Goal: Task Accomplishment & Management: Manage account settings

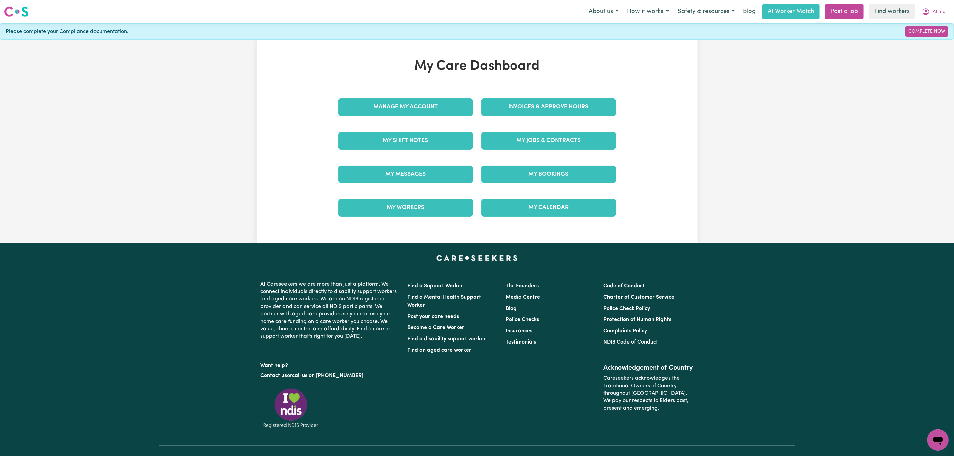
click at [518, 98] on div "Invoices & Approve Hours" at bounding box center [548, 106] width 143 height 33
click at [518, 101] on link "Invoices & Approve Hours" at bounding box center [548, 106] width 135 height 17
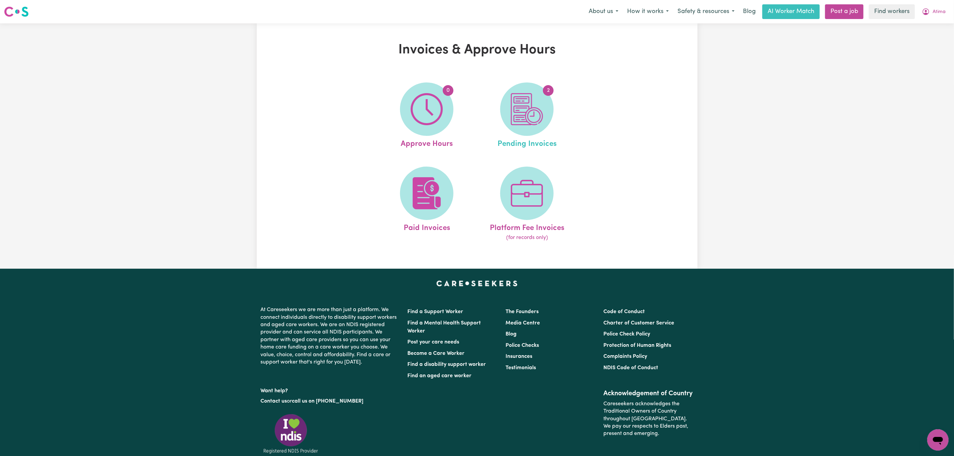
click at [500, 117] on link "2 Pending Invoices" at bounding box center [527, 115] width 96 height 67
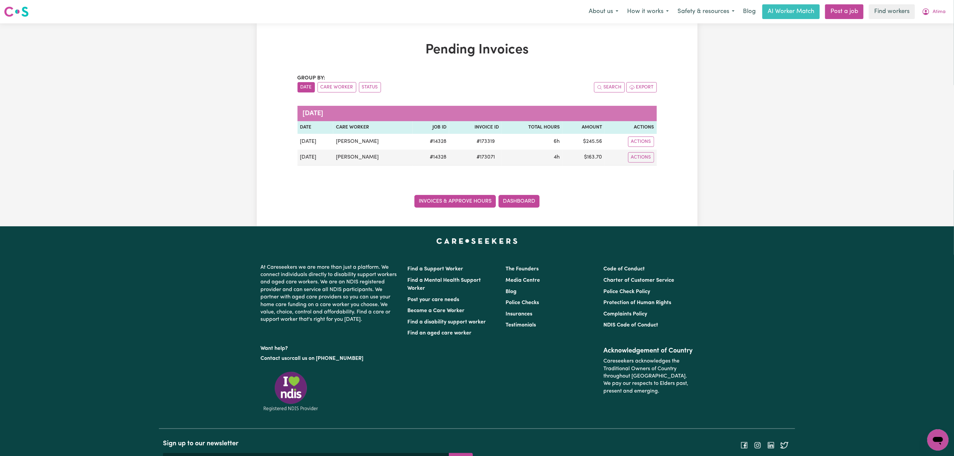
click at [464, 205] on link "Invoices & Approve Hours" at bounding box center [454, 201] width 81 height 13
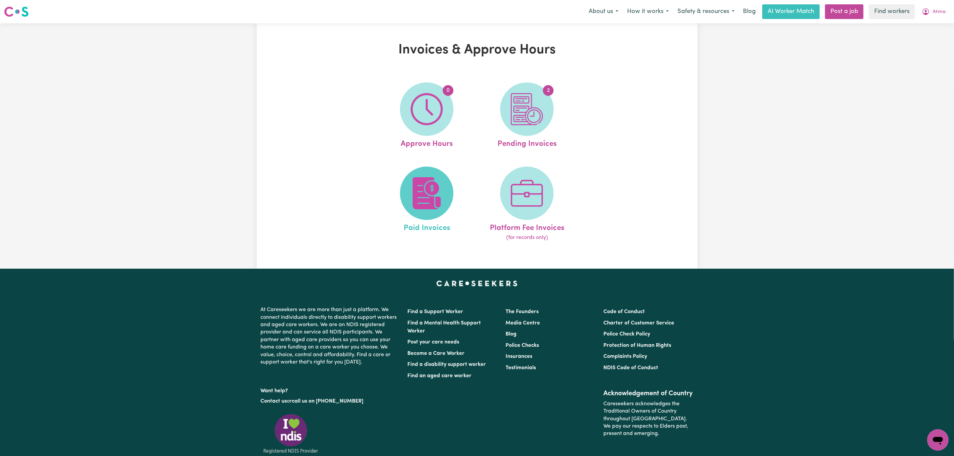
click at [423, 179] on img at bounding box center [427, 193] width 32 height 32
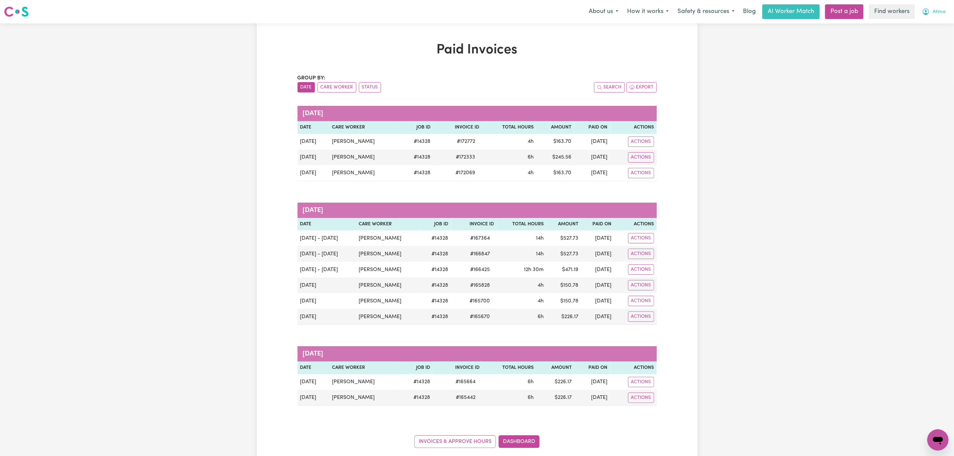
click at [947, 14] on button "Atima" at bounding box center [933, 12] width 32 height 14
click at [923, 28] on link "My Dashboard" at bounding box center [923, 26] width 53 height 13
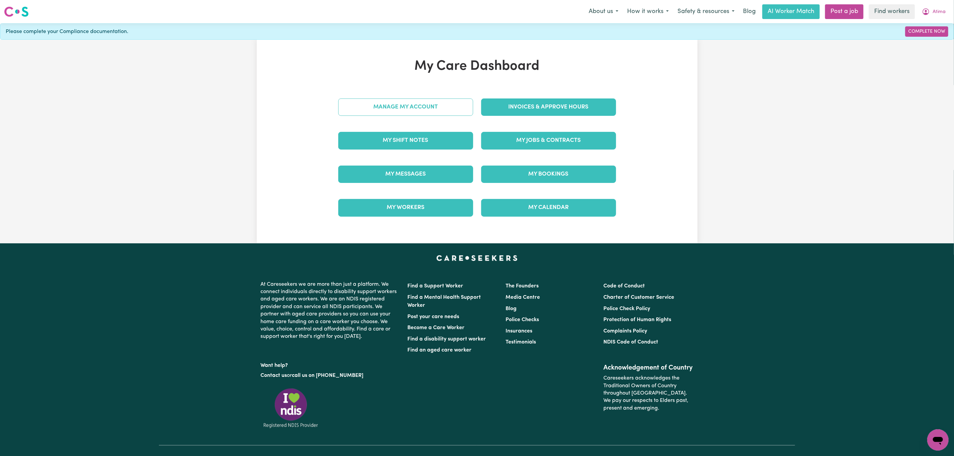
click at [406, 113] on link "Manage My Account" at bounding box center [405, 106] width 135 height 17
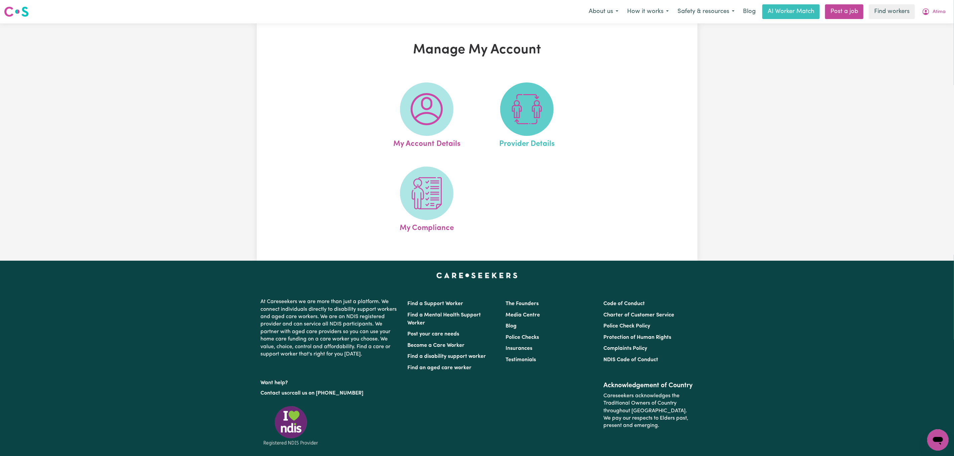
click at [520, 130] on span at bounding box center [526, 108] width 53 height 53
select select "AGED_HOME_CARE"
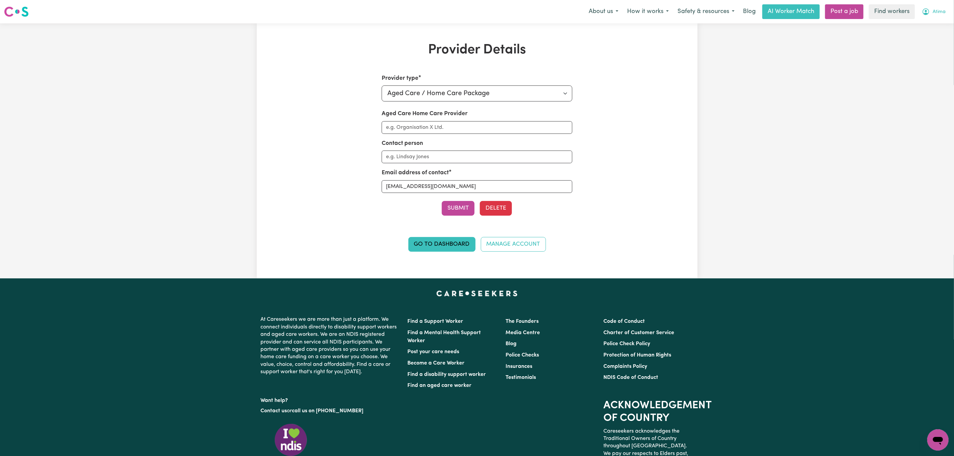
click at [945, 14] on button "Atima" at bounding box center [933, 12] width 32 height 14
click at [928, 44] on link "Logout" at bounding box center [923, 38] width 53 height 13
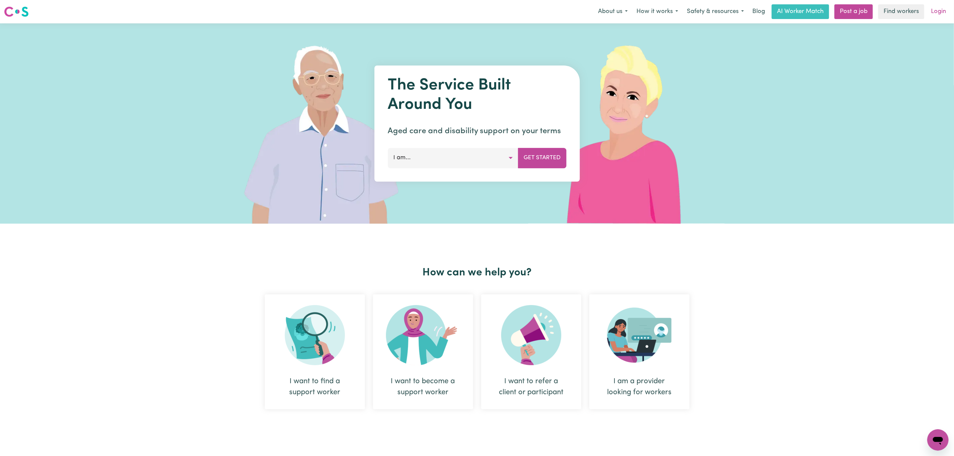
click at [943, 11] on link "Login" at bounding box center [938, 11] width 23 height 15
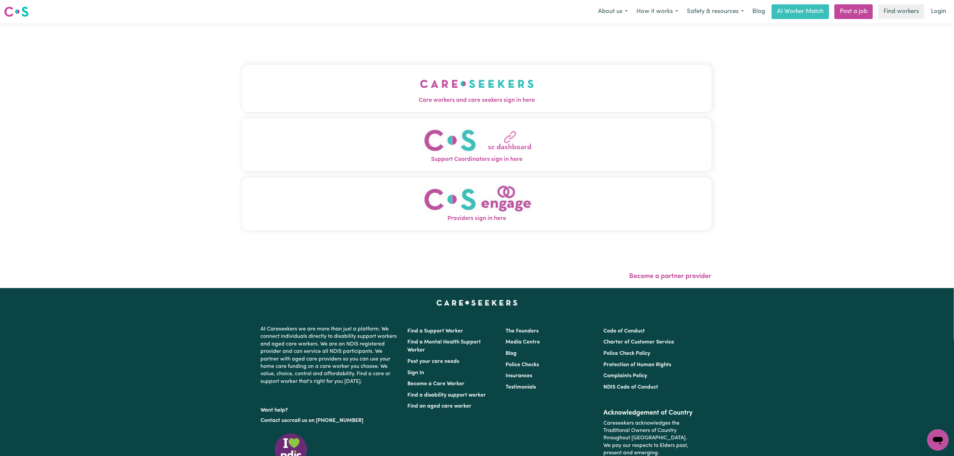
click at [499, 75] on button "Care workers and care seekers sign in here" at bounding box center [476, 88] width 469 height 47
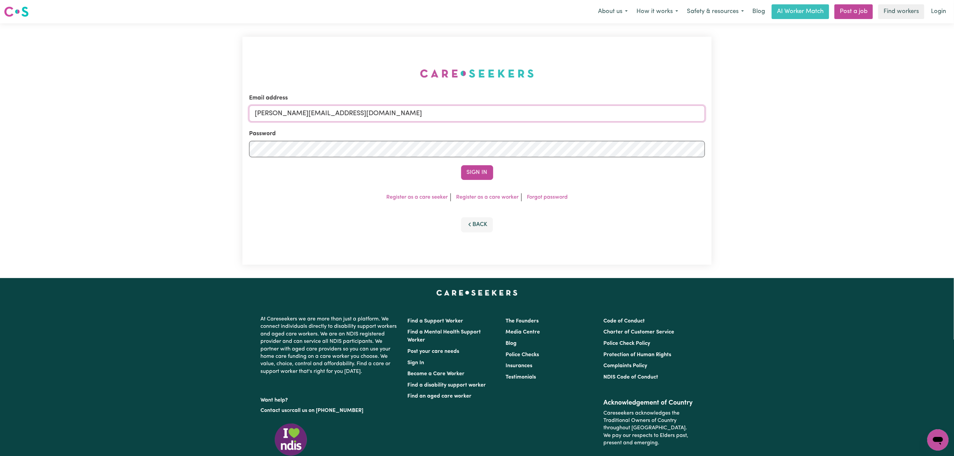
click at [297, 119] on input "[PERSON_NAME][EMAIL_ADDRESS][DOMAIN_NAME]" at bounding box center [477, 113] width 456 height 16
drag, startPoint x: 407, startPoint y: 115, endPoint x: 462, endPoint y: 128, distance: 56.6
click at [464, 120] on input "[EMAIL_ADDRESS][PERSON_NAME][DOMAIN_NAME]" at bounding box center [477, 113] width 456 height 16
type input "superuser~[EMAIL_ADDRESS][DOMAIN_NAME]"
click at [468, 170] on button "Sign In" at bounding box center [477, 172] width 32 height 15
